Goal: Check status: Check status

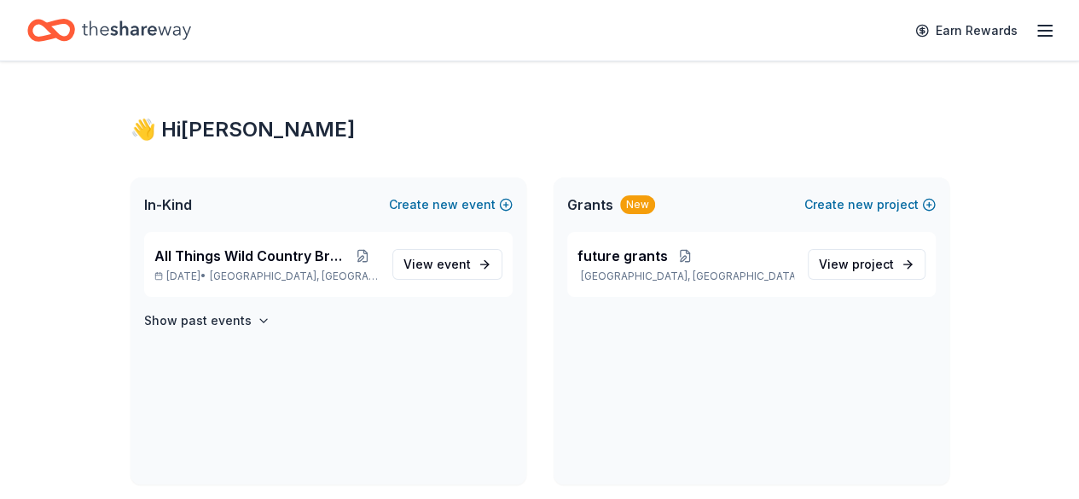
click at [227, 260] on span "All Things Wild Country Brunch" at bounding box center [250, 256] width 193 height 20
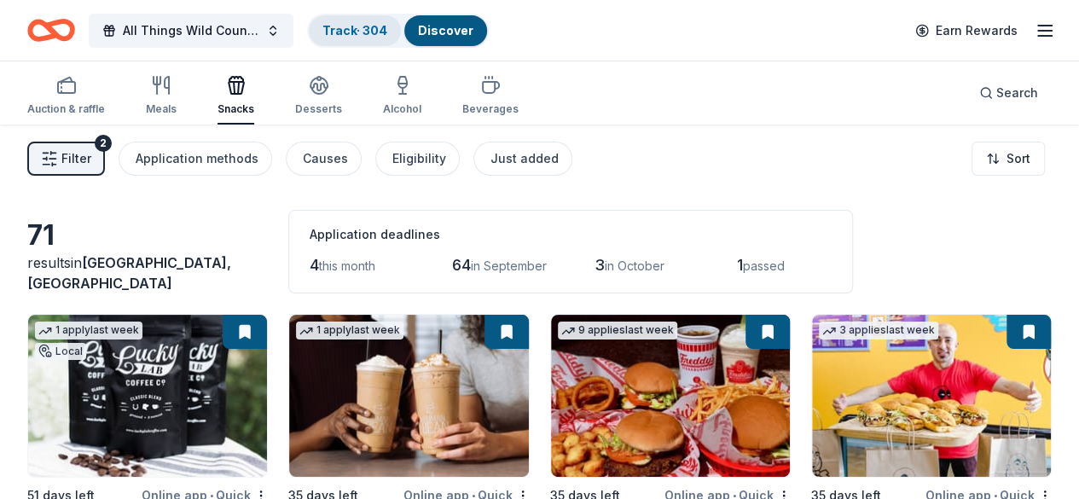
click at [367, 23] on link "Track · 304" at bounding box center [354, 30] width 65 height 15
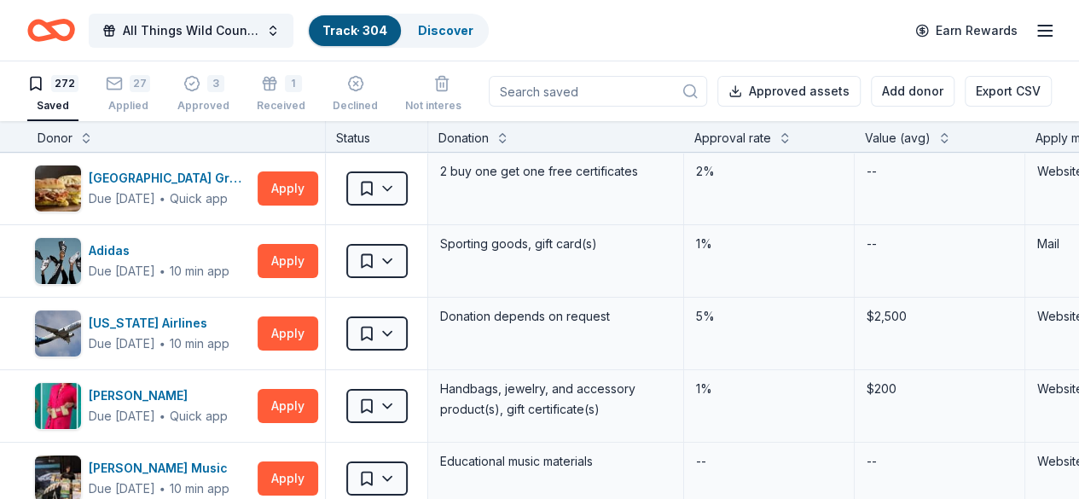
click at [176, 128] on div "Donor" at bounding box center [176, 138] width 277 height 20
click at [138, 90] on div "27" at bounding box center [128, 83] width 44 height 17
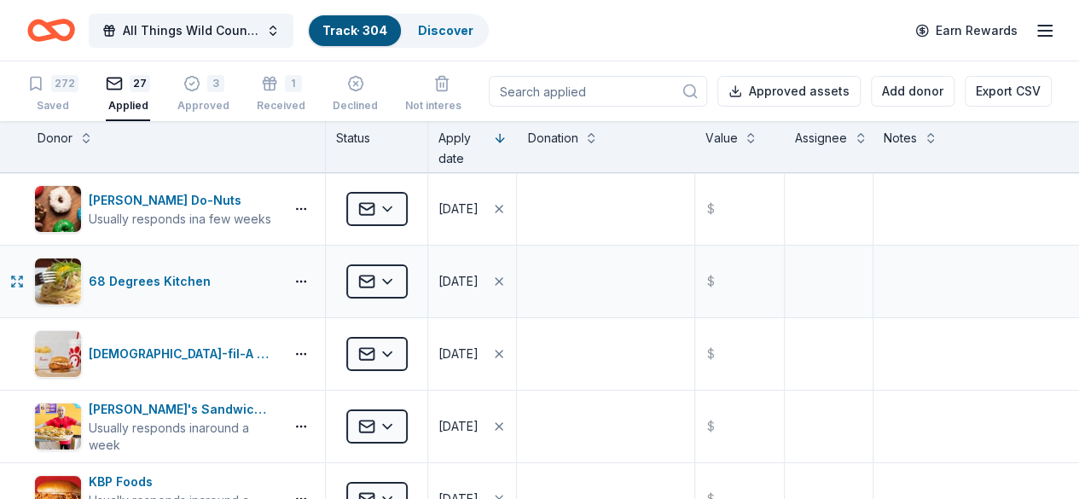
click at [427, 262] on div "Applied" at bounding box center [377, 282] width 102 height 72
click at [78, 86] on div "272" at bounding box center [64, 83] width 27 height 17
